Goal: Obtain resource: Download file/media

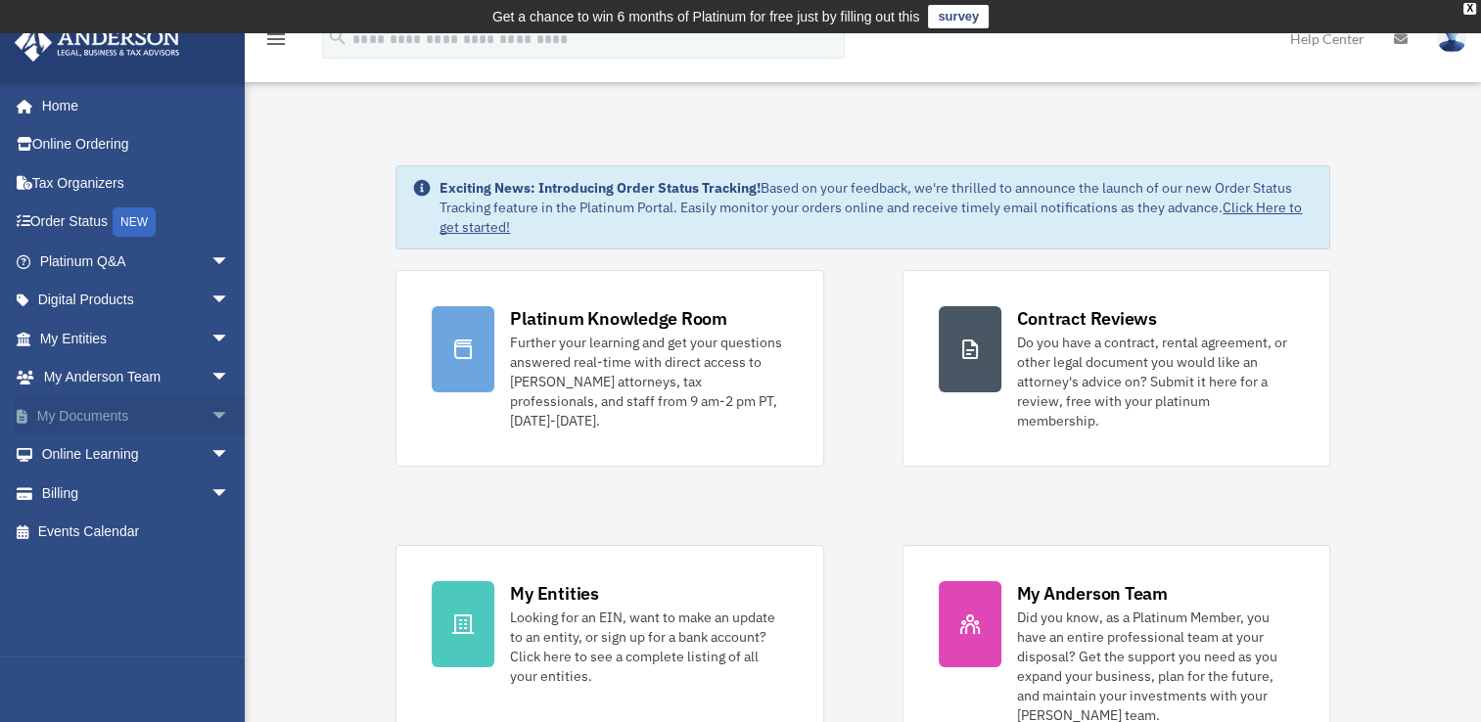
click at [77, 412] on link "My Documents arrow_drop_down" at bounding box center [137, 415] width 246 height 39
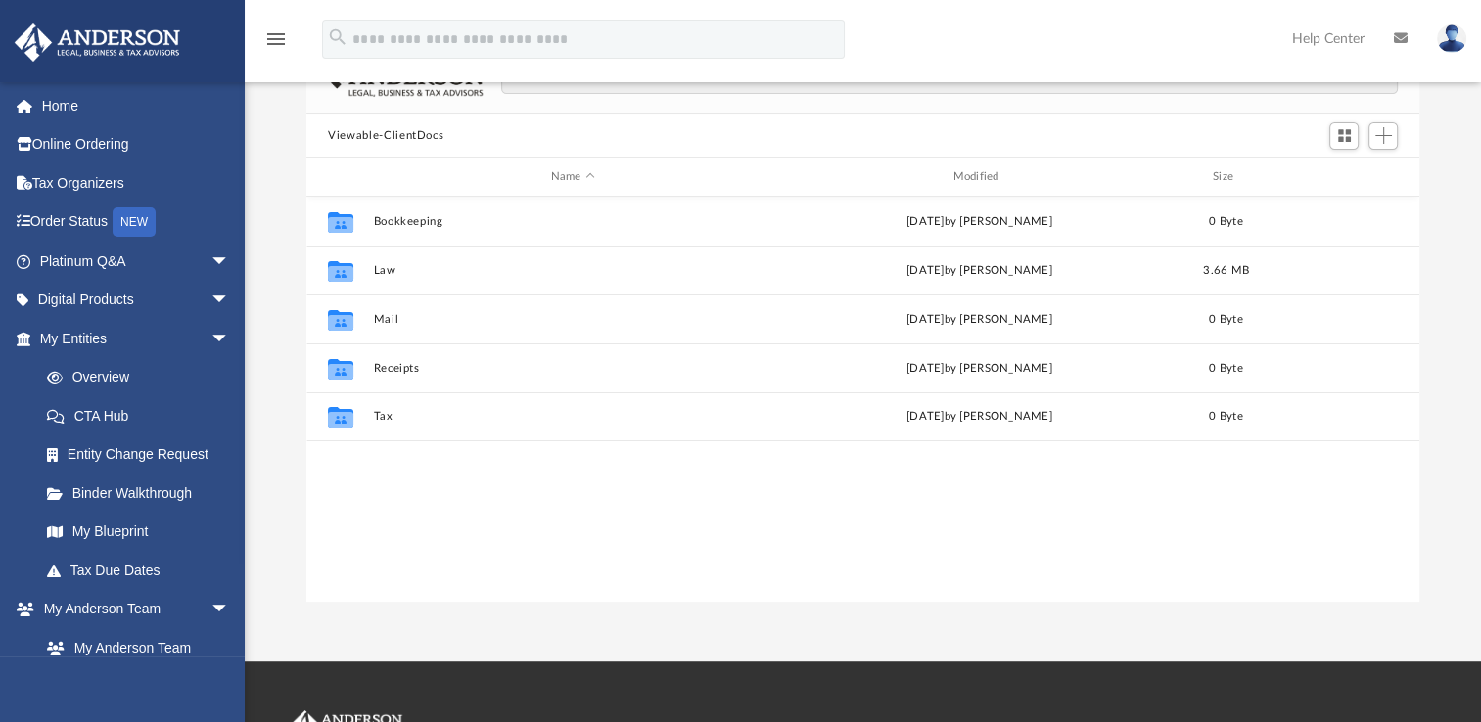
scroll to position [182, 0]
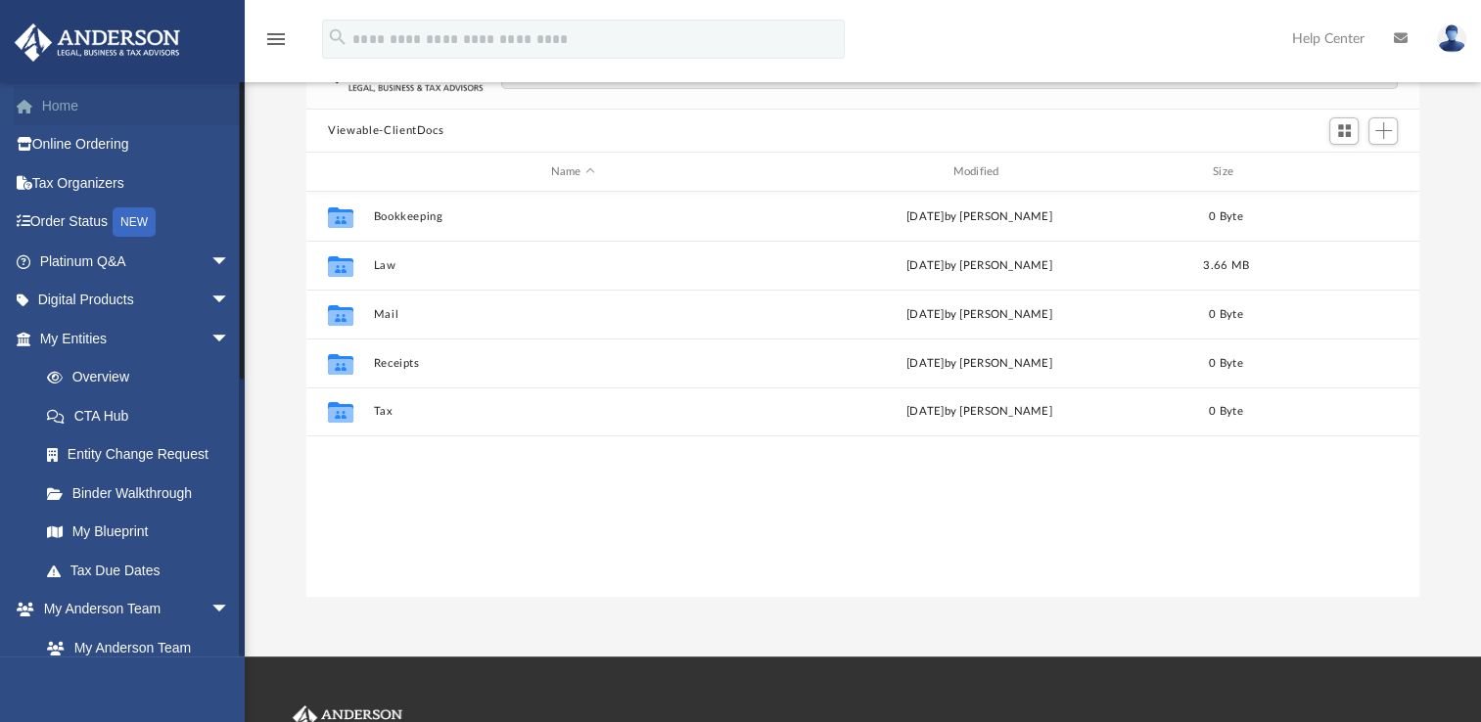
click at [88, 114] on link "Home" at bounding box center [137, 105] width 246 height 39
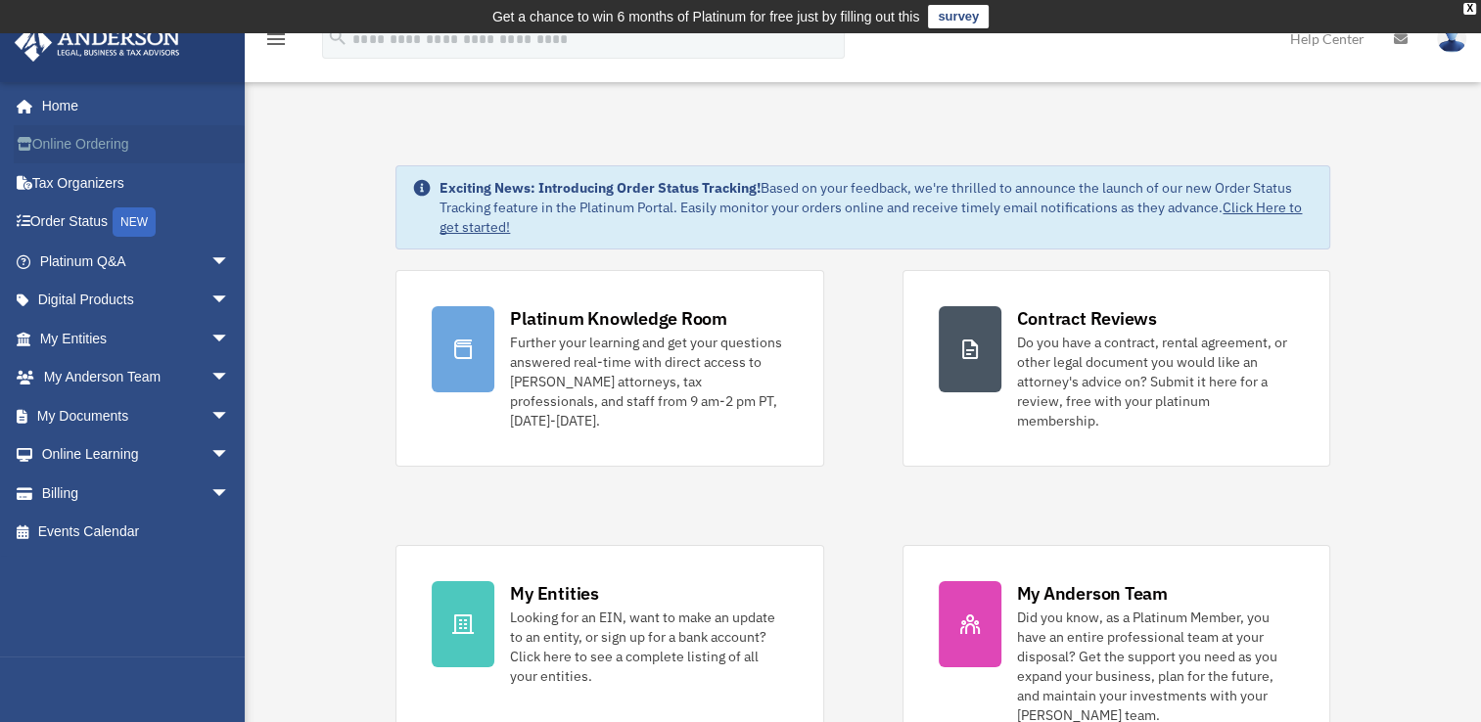
click at [84, 142] on link "Online Ordering" at bounding box center [137, 144] width 246 height 39
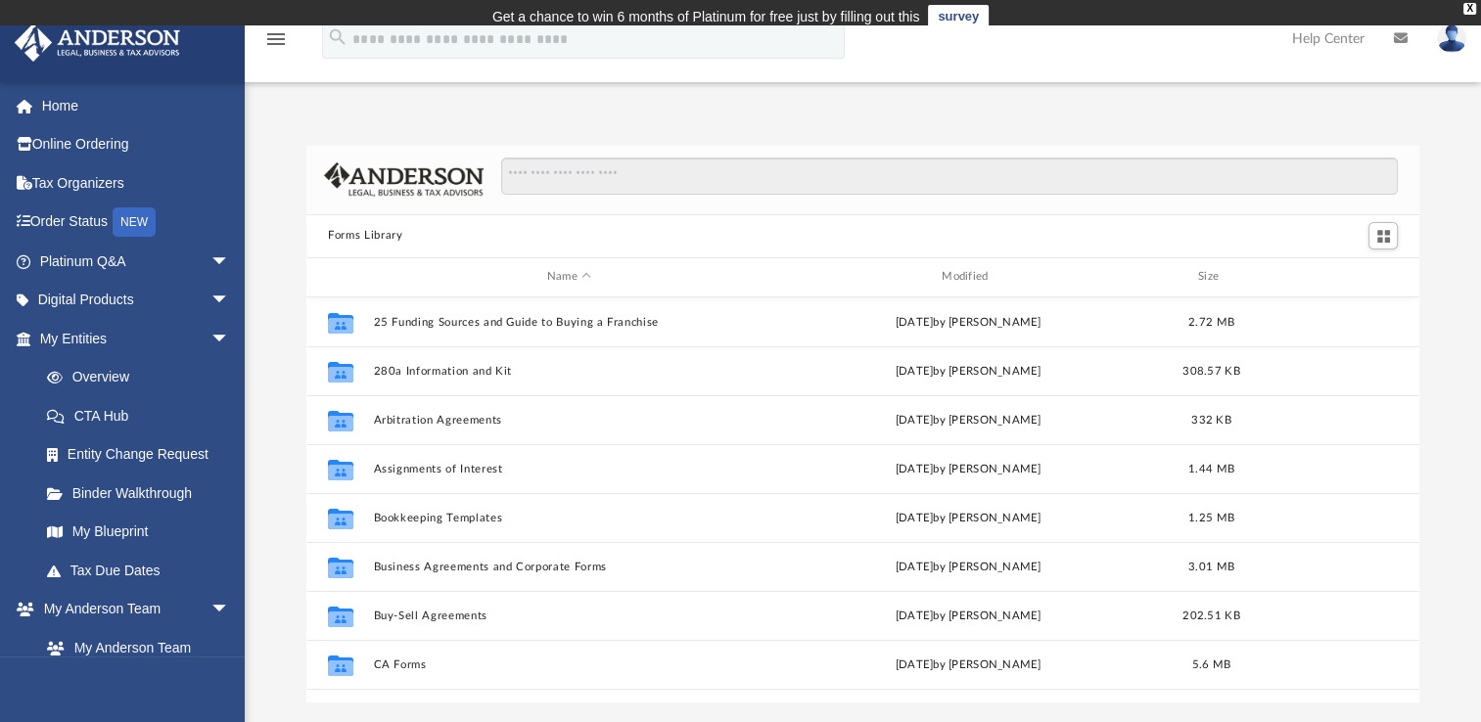
scroll to position [430, 1096]
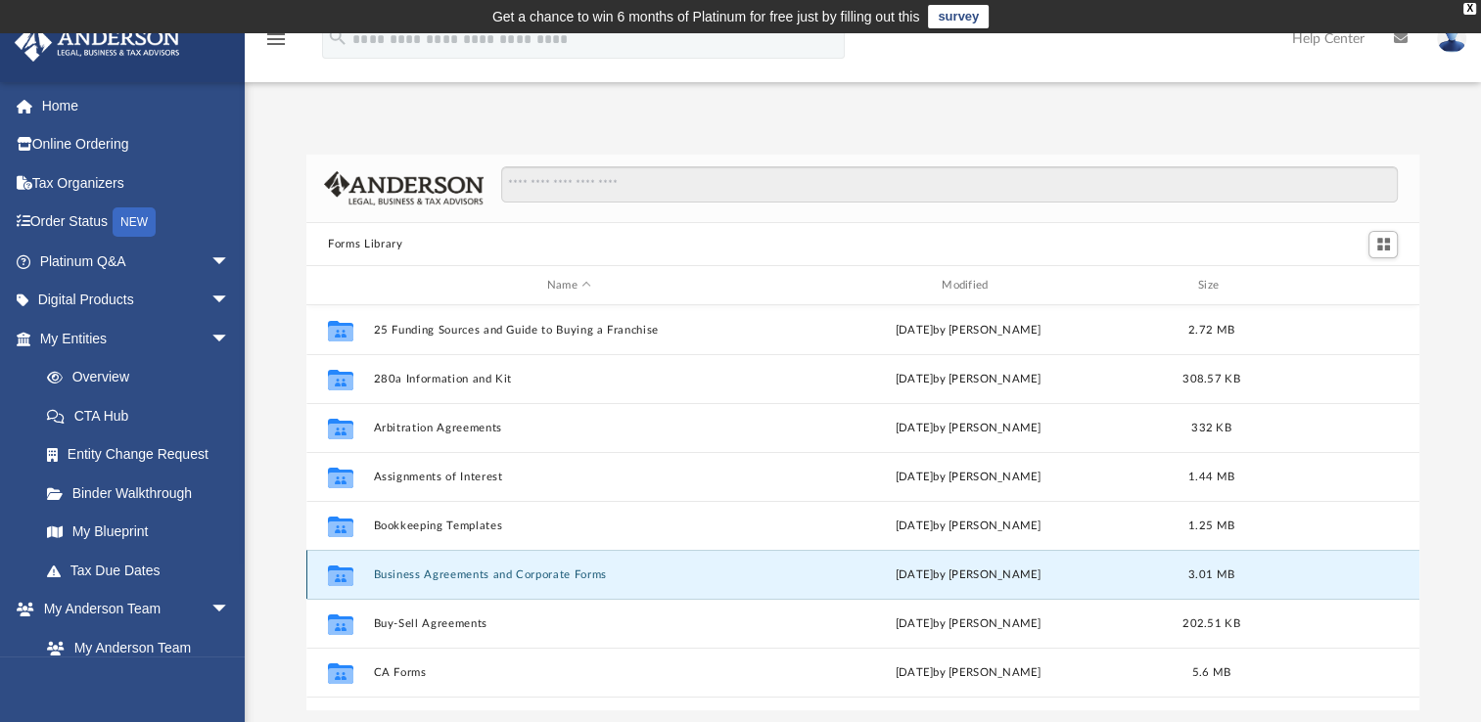
click at [439, 577] on button "Business Agreements and Corporate Forms" at bounding box center [569, 575] width 391 height 13
click at [491, 578] on button "Business Agreements and Corporate Forms" at bounding box center [569, 575] width 391 height 13
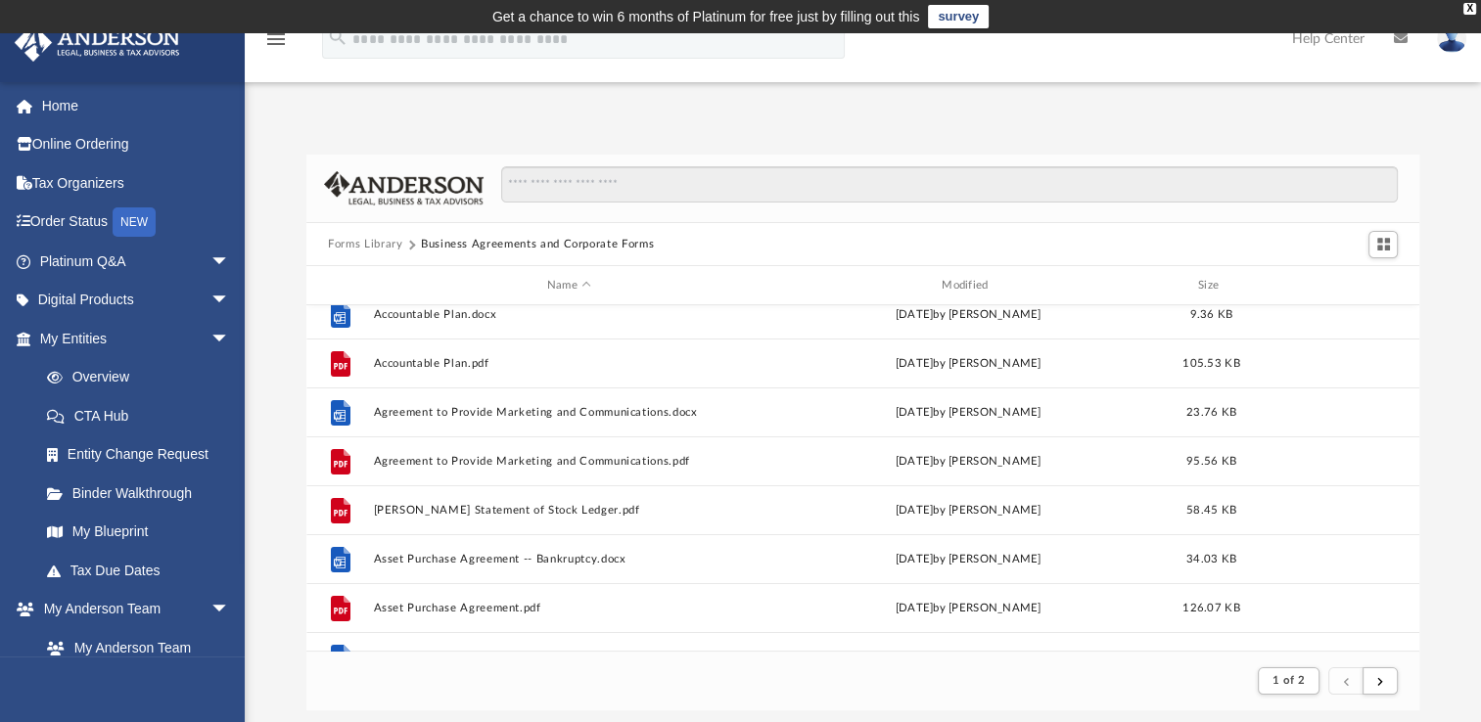
scroll to position [0, 0]
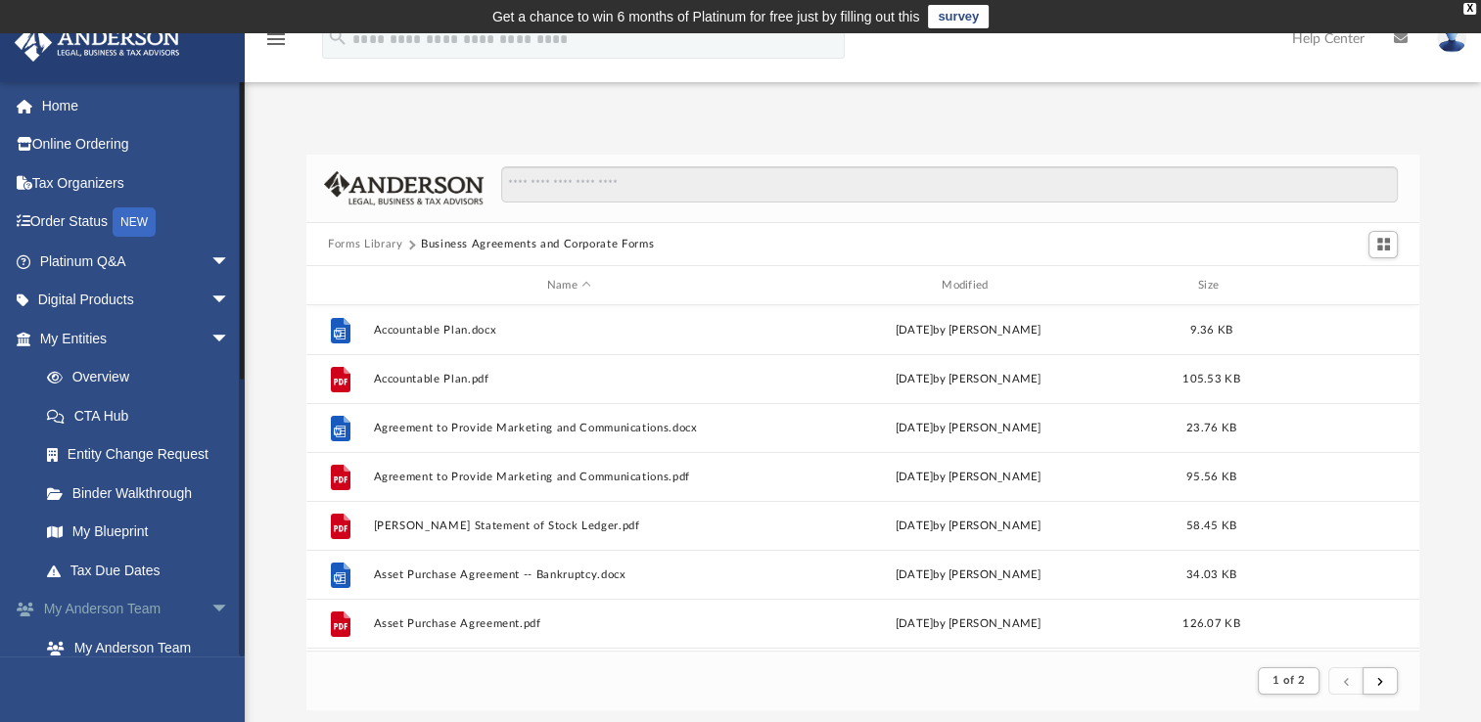
click at [210, 613] on span "arrow_drop_down" at bounding box center [229, 610] width 39 height 40
click at [111, 648] on link "My Documents arrow_drop_down" at bounding box center [137, 647] width 246 height 39
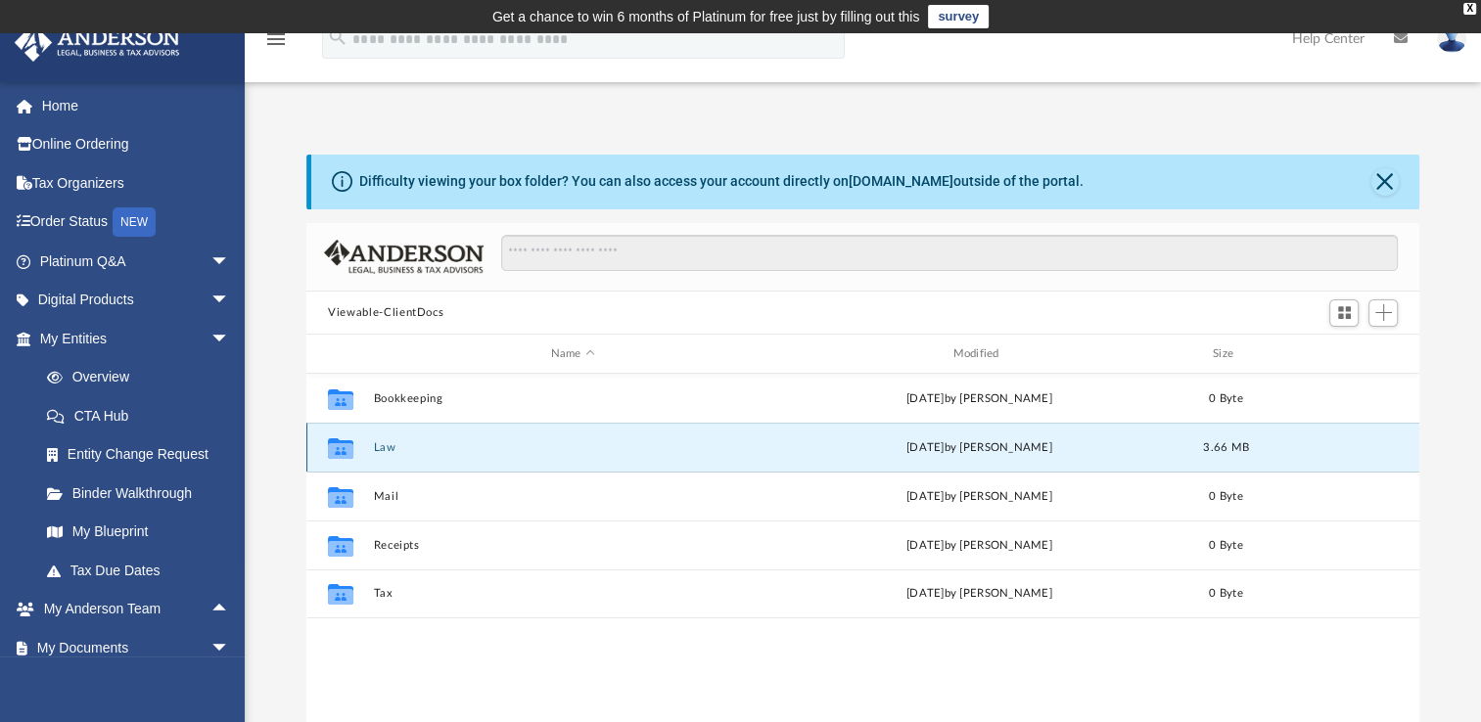
click at [389, 444] on button "Law" at bounding box center [573, 447] width 398 height 13
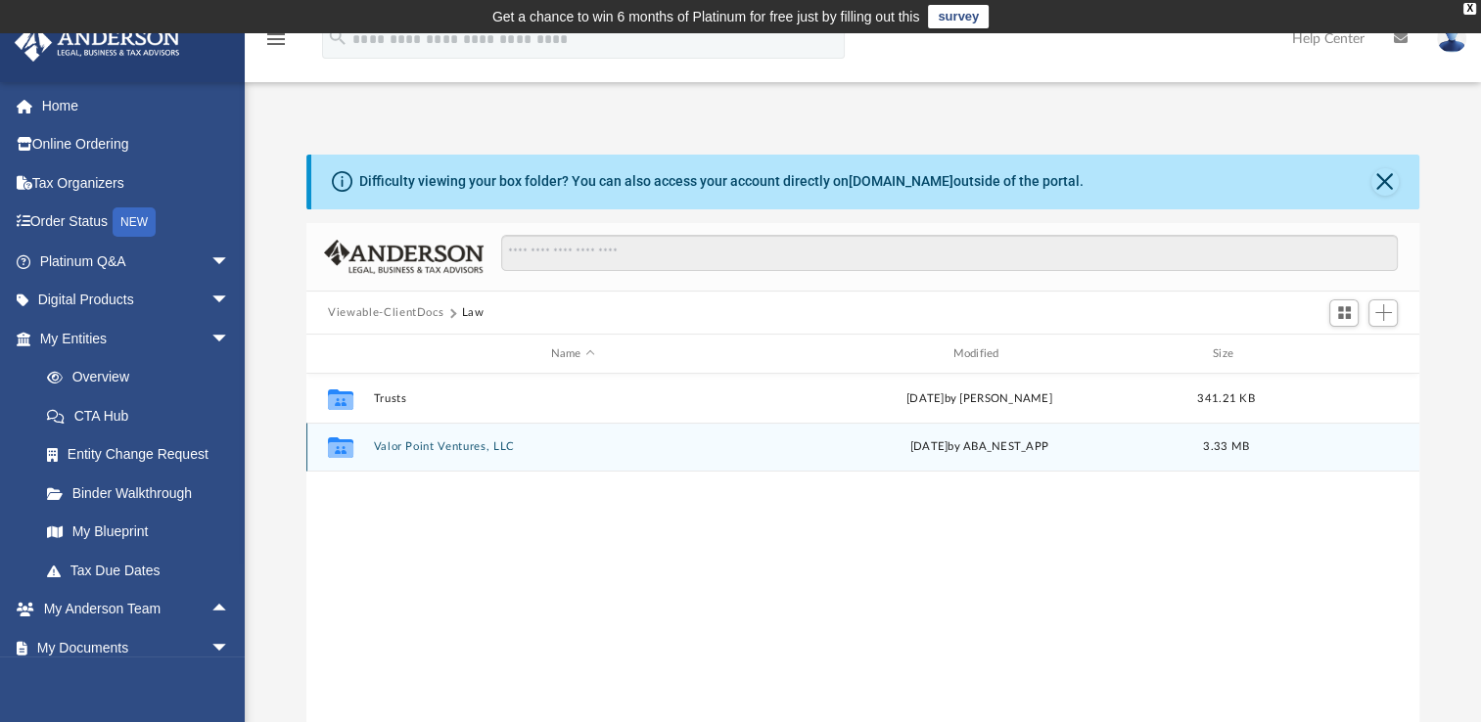
click at [544, 443] on button "Valor Point Ventures, LLC" at bounding box center [573, 446] width 398 height 13
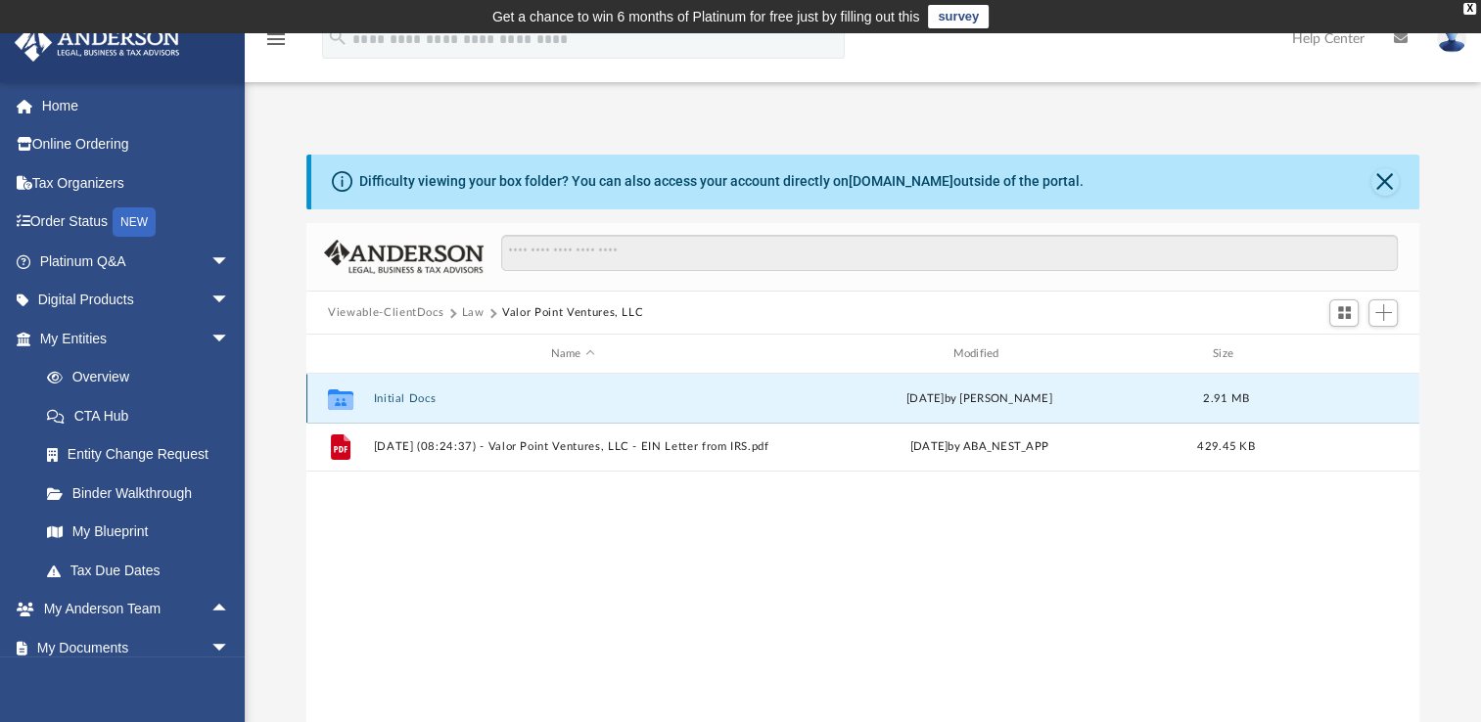
click at [419, 396] on button "Initial Docs" at bounding box center [573, 399] width 398 height 13
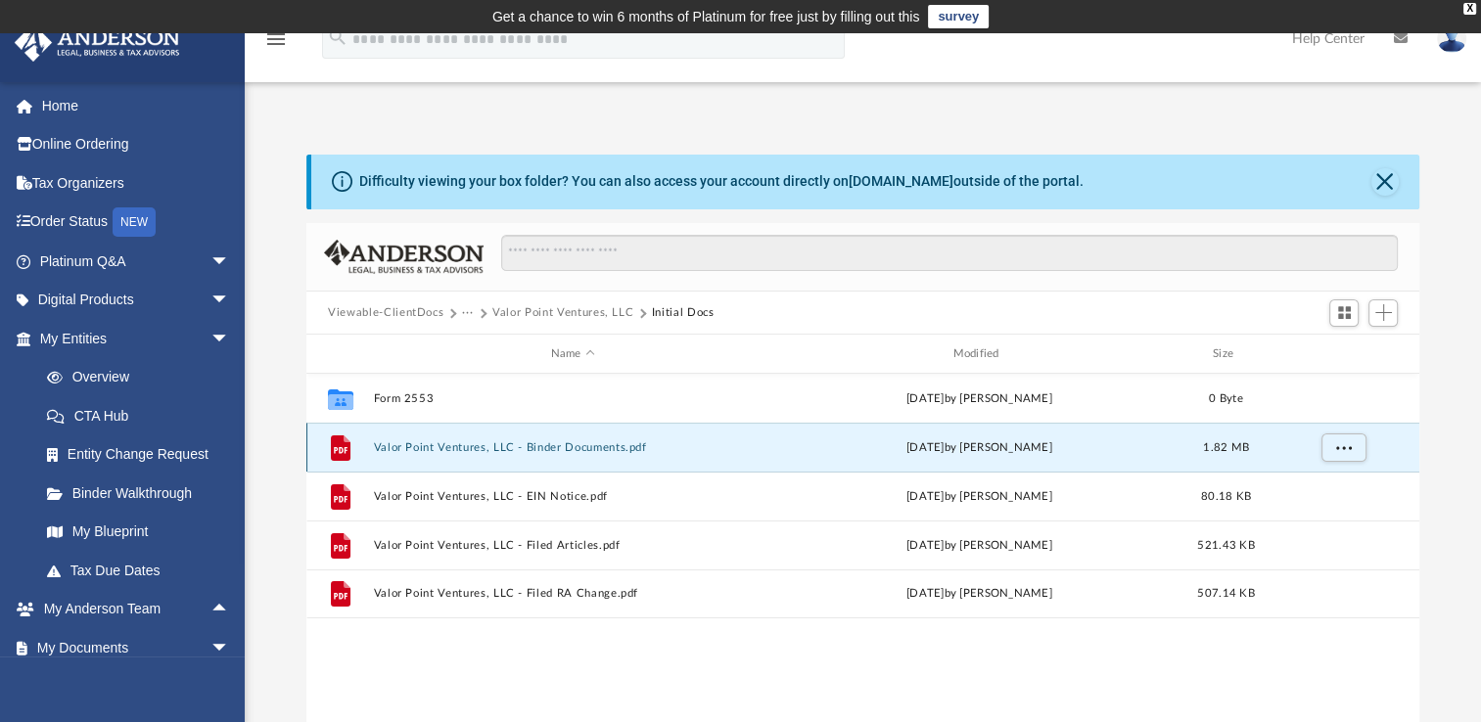
click at [595, 441] on button "Valor Point Ventures, LLC - Binder Documents.pdf" at bounding box center [573, 447] width 398 height 13
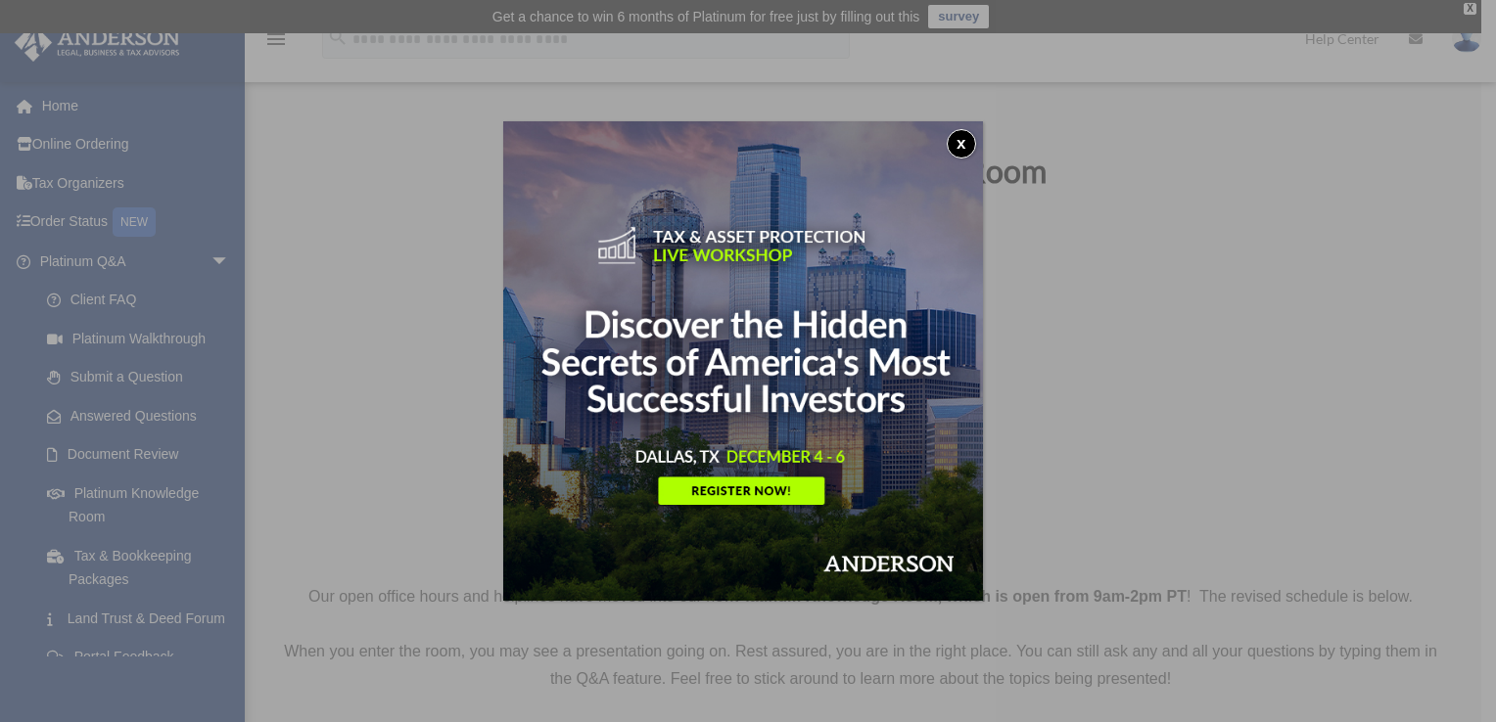
click at [967, 143] on button "x" at bounding box center [961, 143] width 29 height 29
